Goal: Navigation & Orientation: Find specific page/section

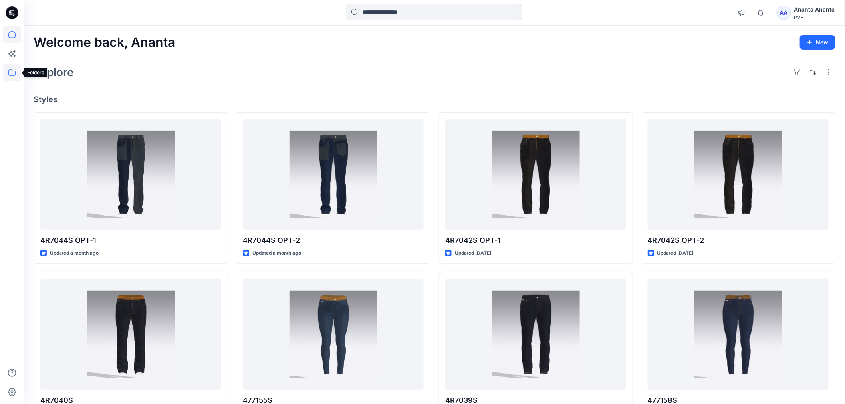
click at [8, 75] on icon at bounding box center [12, 73] width 18 height 18
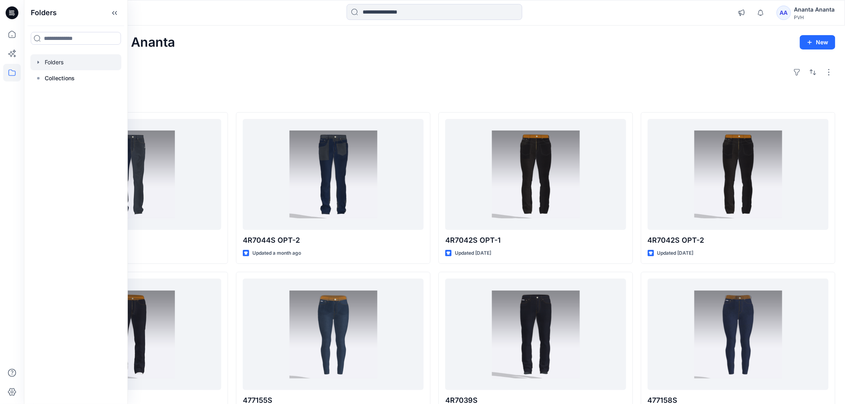
click at [61, 61] on div at bounding box center [75, 62] width 91 height 16
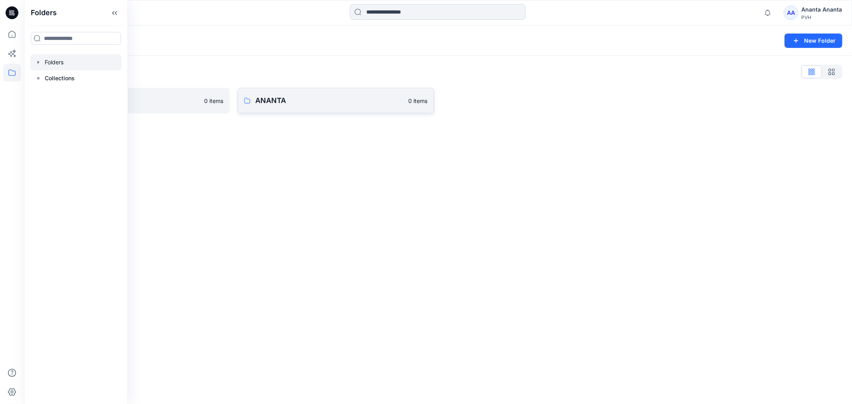
click at [267, 99] on p "ANANTA" at bounding box center [329, 100] width 148 height 11
